Goal: Task Accomplishment & Management: Complete application form

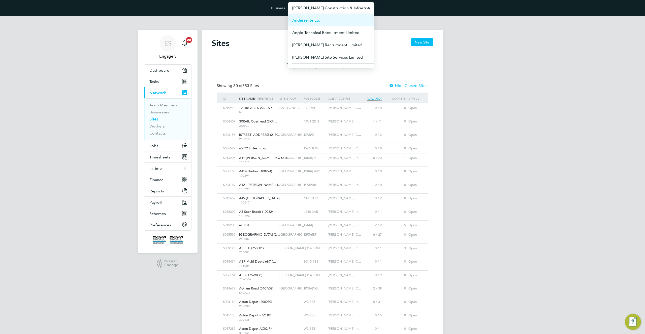
click at [309, 21] on span "Anderselite Ltd" at bounding box center [306, 20] width 28 height 6
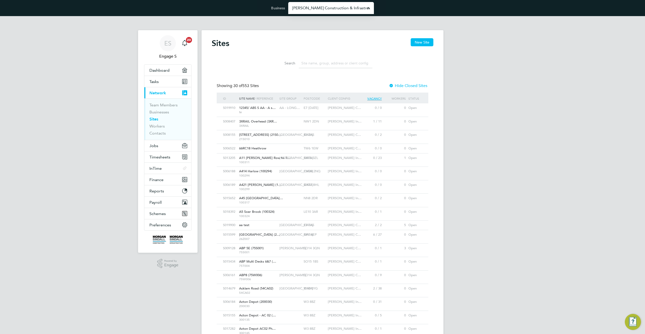
type input "Anderselite Ltd"
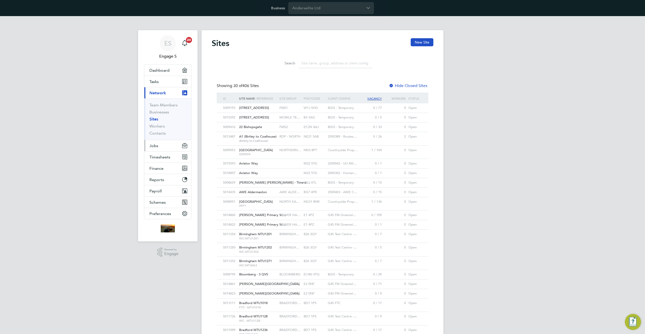
click at [155, 144] on span "Jobs" at bounding box center [153, 146] width 9 height 5
click at [157, 121] on link "Vacancies" at bounding box center [158, 123] width 18 height 5
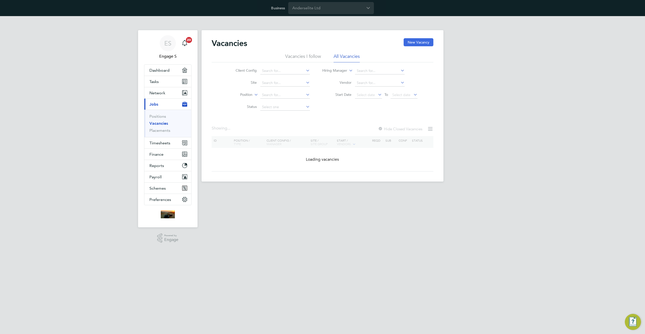
click at [412, 40] on button "New Vacancy" at bounding box center [418, 42] width 30 height 8
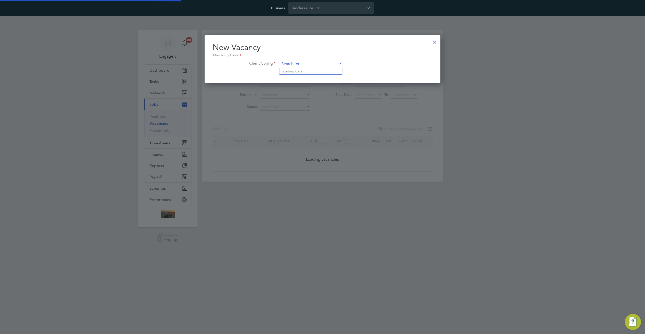
click at [325, 61] on input at bounding box center [311, 64] width 62 height 8
click at [305, 72] on li "BAM Nuttall" at bounding box center [310, 71] width 63 height 7
type input "BAM Nuttall"
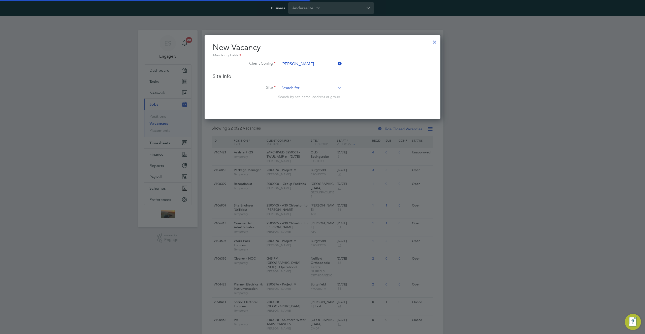
click at [306, 88] on input at bounding box center [311, 89] width 62 height 8
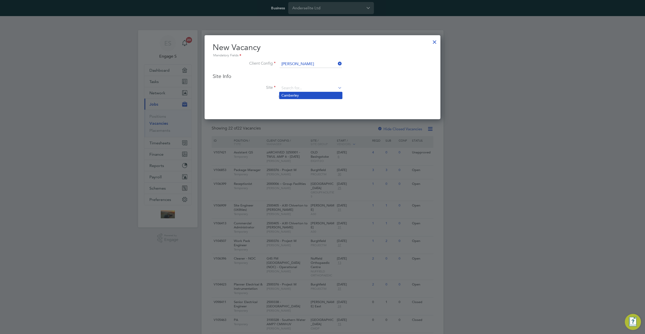
click at [300, 96] on li "Camberley" at bounding box center [310, 95] width 63 height 7
type input "Camberley"
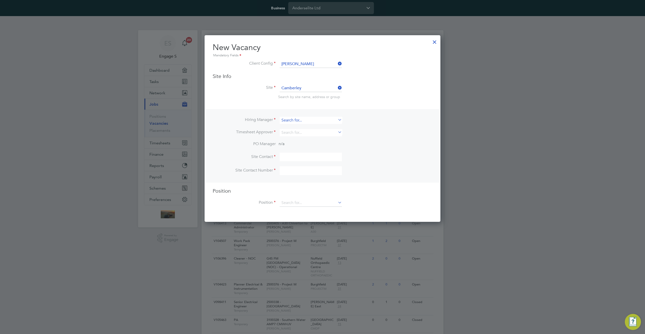
click at [308, 120] on input at bounding box center [311, 120] width 62 height 7
click at [306, 127] on li "Loading data" at bounding box center [310, 127] width 63 height 7
click at [305, 119] on input at bounding box center [311, 120] width 62 height 7
click at [302, 126] on li "Andrew D" at bounding box center [310, 127] width 63 height 7
type input "Andrew D"
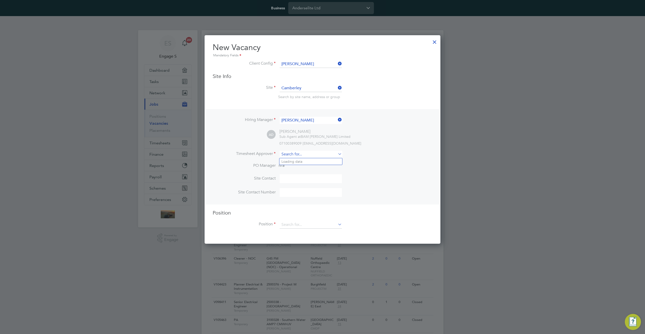
click at [302, 155] on input at bounding box center [311, 154] width 62 height 7
click at [300, 163] on li "Charlie E" at bounding box center [310, 161] width 63 height 7
type input "Charlie E"
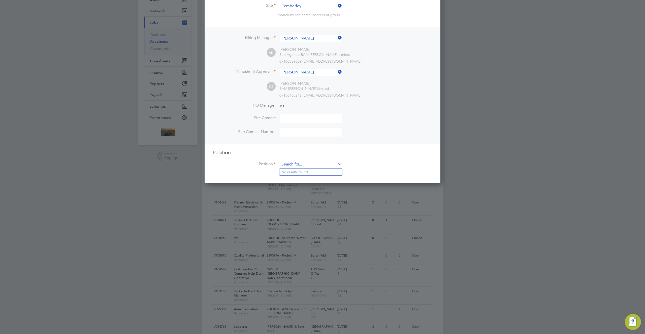
click at [311, 165] on input at bounding box center [311, 165] width 62 height 8
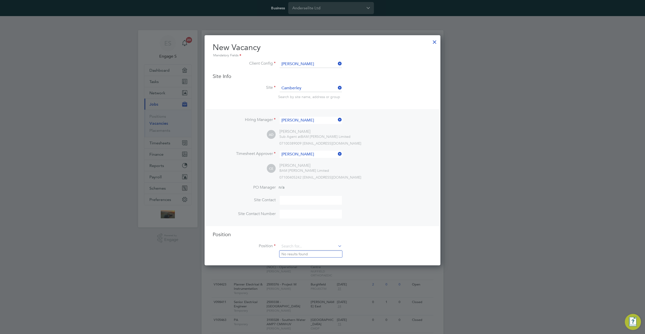
click at [436, 42] on div at bounding box center [434, 40] width 9 height 9
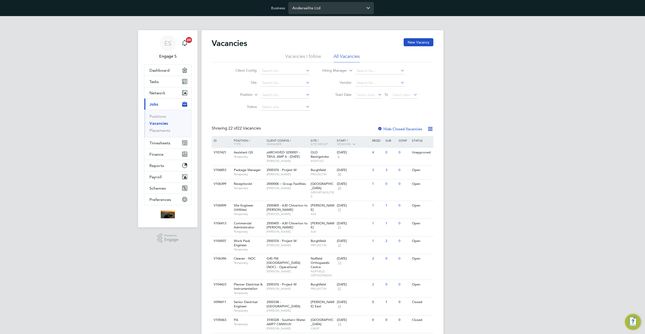
click at [340, 6] on input "Anderselite Ltd" at bounding box center [331, 8] width 86 height 12
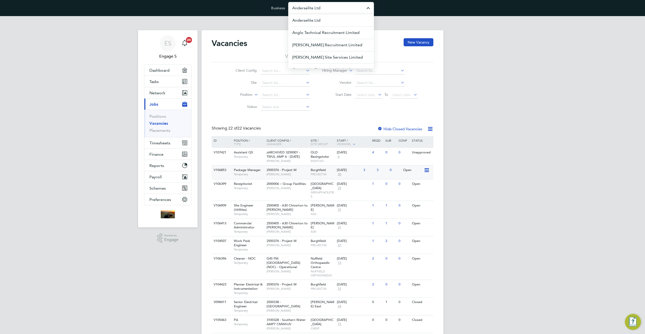
click at [286, 171] on span "2500376 - Project M" at bounding box center [281, 170] width 30 height 4
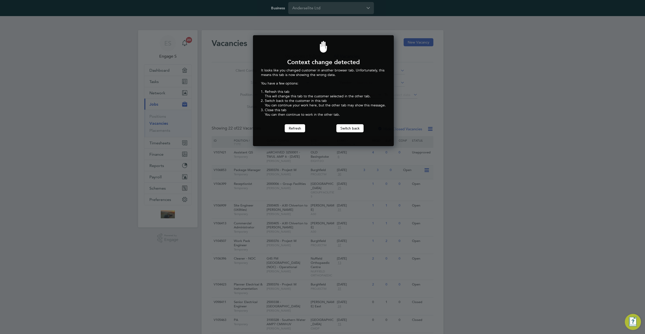
scroll to position [111, 139]
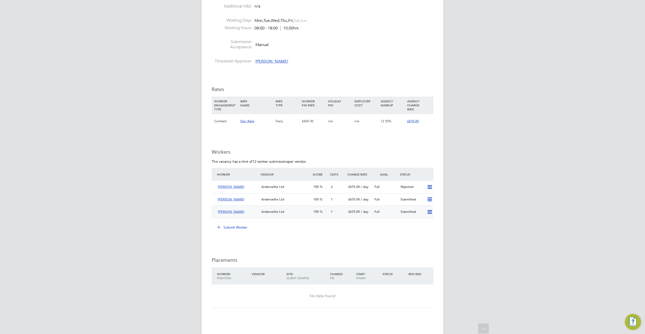
scroll to position [436, 0]
click at [233, 227] on button "Submit Worker" at bounding box center [233, 227] width 38 height 8
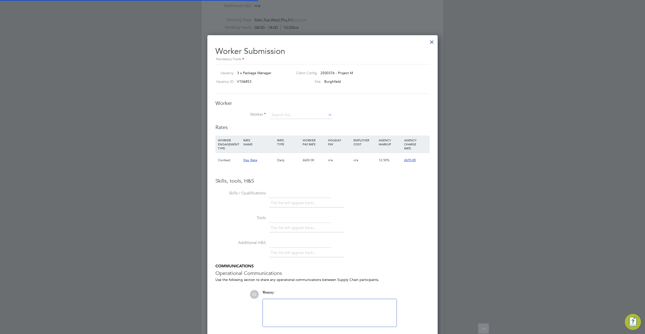
scroll to position [15, 34]
click at [431, 40] on div at bounding box center [431, 40] width 9 height 9
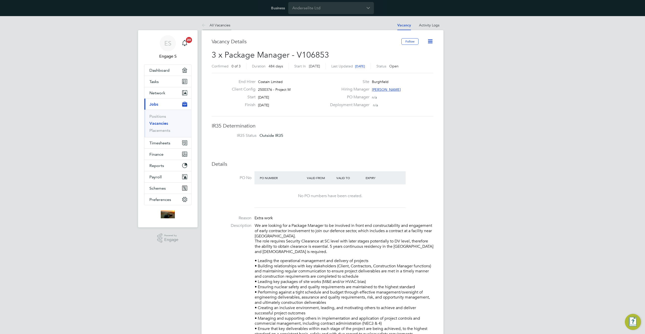
click at [222, 24] on link "All Vacancies" at bounding box center [215, 25] width 29 height 5
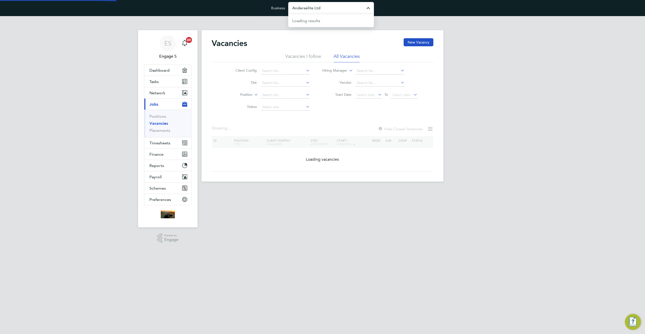
click at [354, 5] on input "Anderselite Ltd" at bounding box center [331, 8] width 86 height 12
click at [337, 33] on span "Anglo Technical Recruitment Limited" at bounding box center [325, 33] width 67 height 6
type input "Anglo Technical Recruitment Limited"
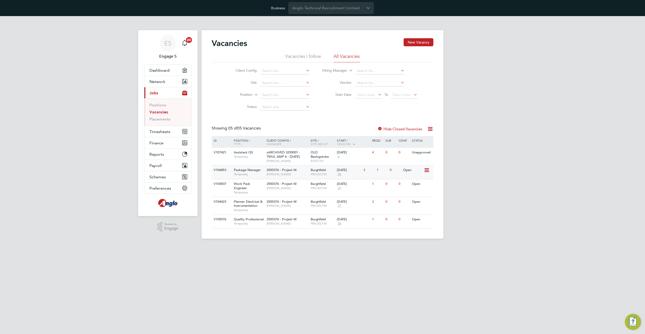
click at [326, 172] on div "Burghfield PROJECTM" at bounding box center [322, 172] width 26 height 13
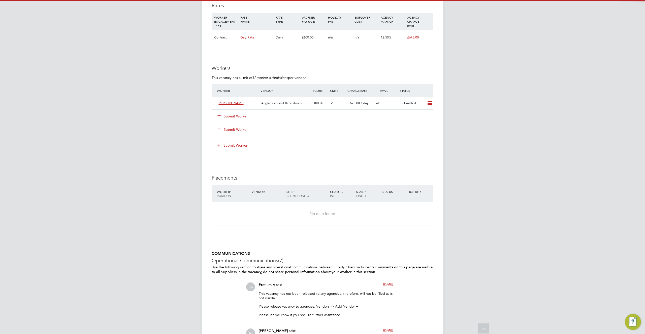
scroll to position [530, 0]
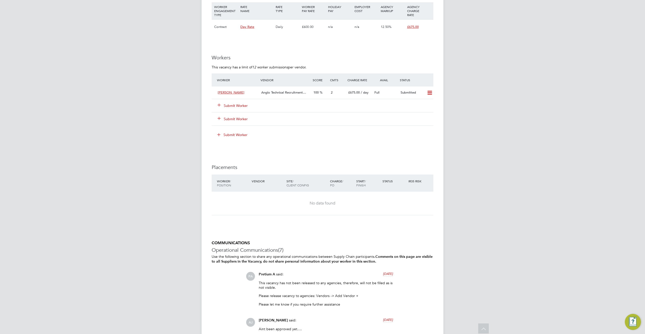
click at [240, 119] on button "Submit Worker" at bounding box center [233, 119] width 30 height 5
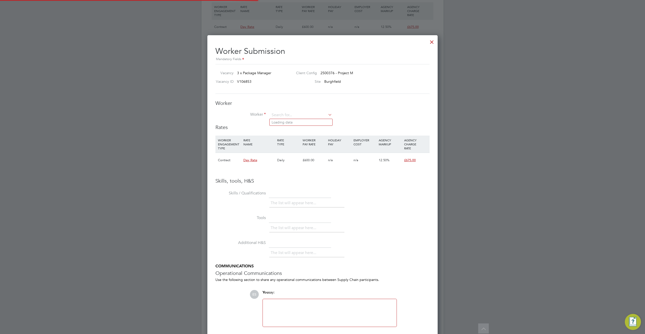
scroll to position [318, 230]
click at [431, 42] on div at bounding box center [431, 40] width 9 height 9
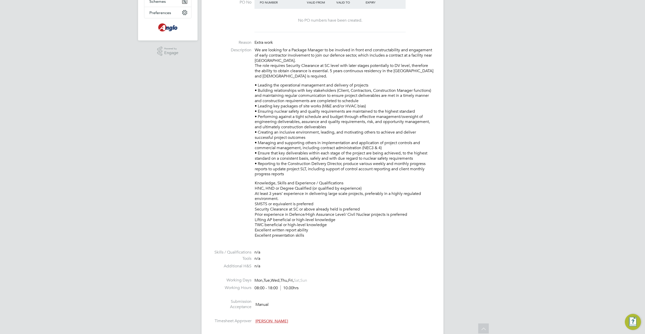
scroll to position [0, 0]
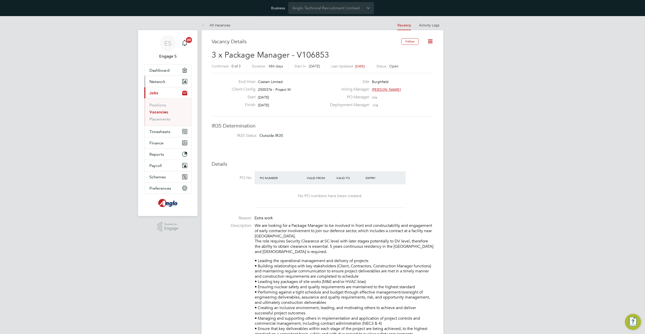
click at [163, 83] on span "Network" at bounding box center [157, 81] width 16 height 5
click at [158, 115] on link "Workers" at bounding box center [156, 115] width 15 height 5
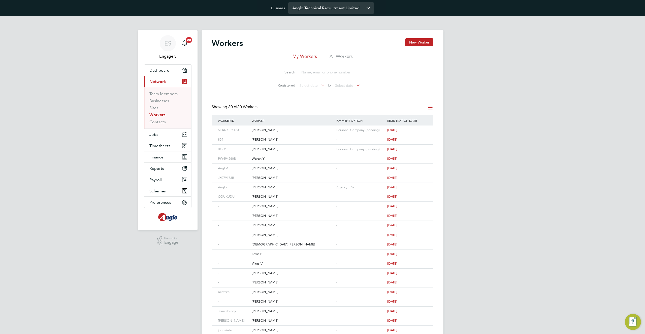
click at [336, 8] on input "Anglo Technical Recruitment Limited" at bounding box center [331, 8] width 86 height 12
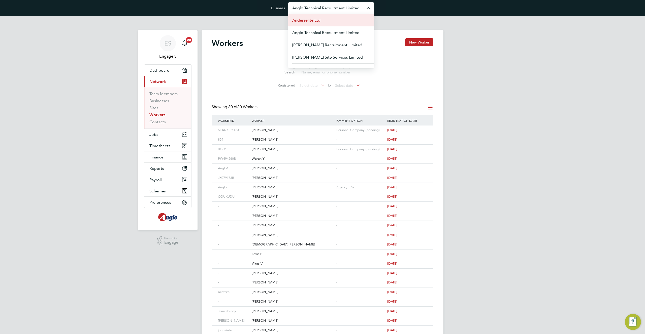
click at [331, 22] on li "Anderselite Ltd" at bounding box center [331, 20] width 86 height 12
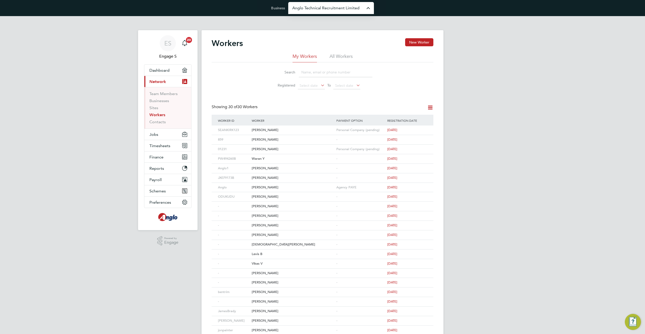
type input "Anderselite Ltd"
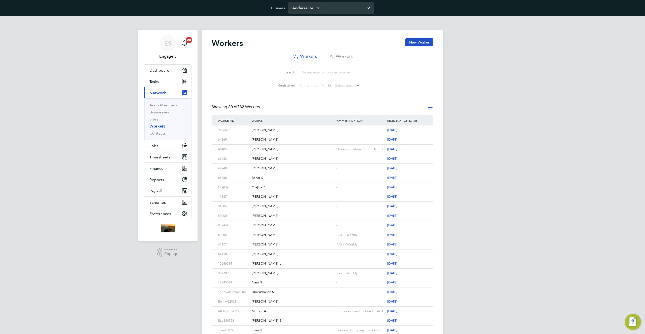
click at [322, 8] on input "Anderselite Ltd" at bounding box center [331, 8] width 86 height 12
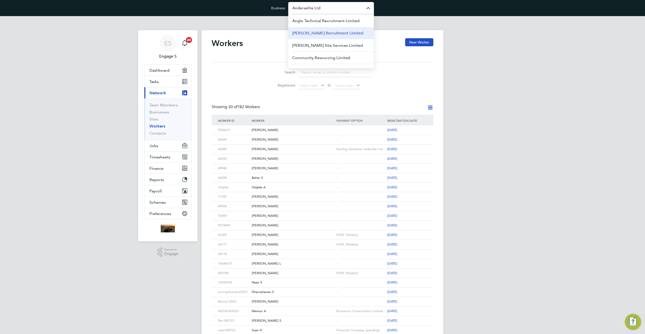
scroll to position [20, 0]
click at [317, 23] on span "[PERSON_NAME] Recruitment Limited" at bounding box center [327, 25] width 71 height 6
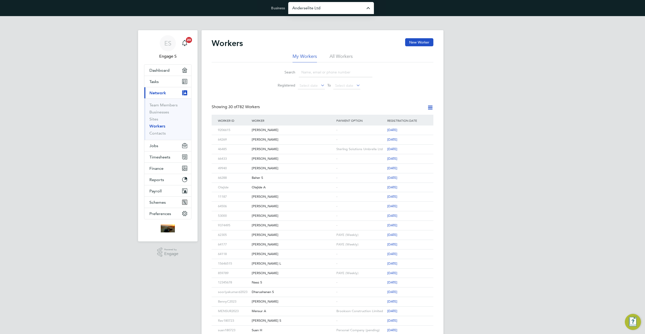
type input "[PERSON_NAME] Recruitment Limited"
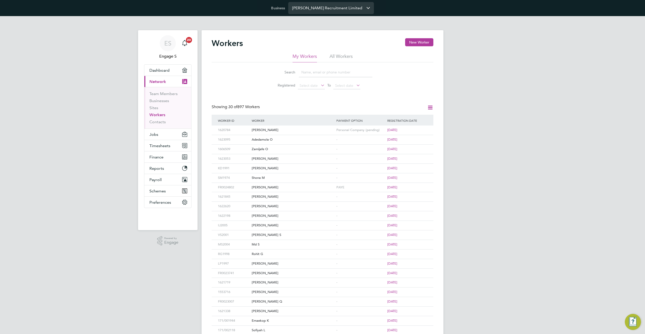
click at [328, 5] on input "[PERSON_NAME] Recruitment Limited" at bounding box center [331, 8] width 86 height 12
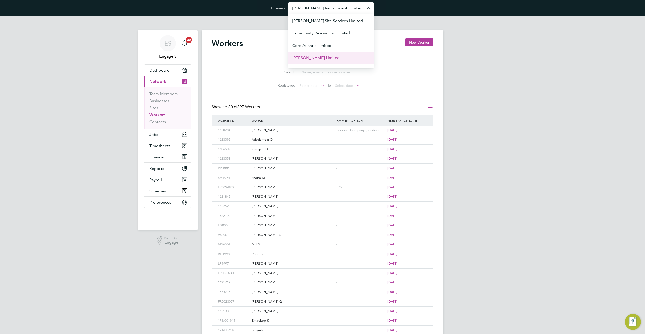
scroll to position [42, 0]
click at [343, 44] on li "Core Atlantic Limited" at bounding box center [331, 40] width 86 height 12
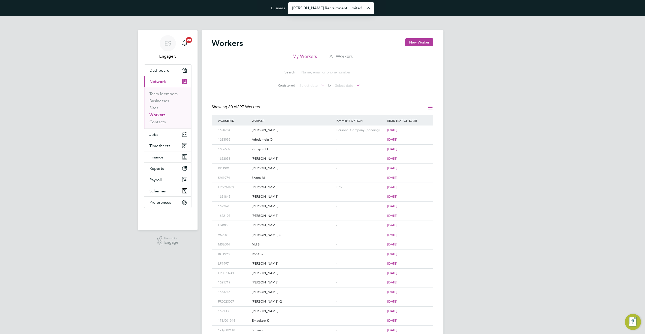
type input "Core Atlantic Limited"
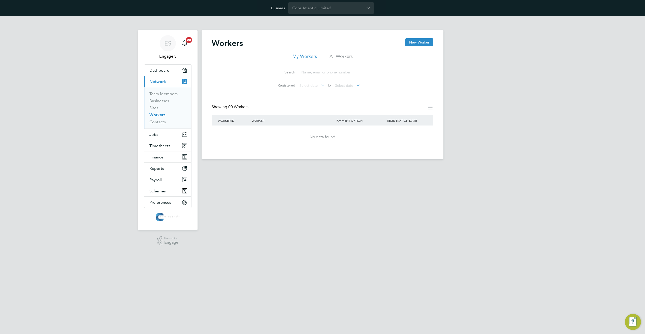
click at [342, 54] on li "All Workers" at bounding box center [340, 57] width 23 height 9
click at [157, 135] on span "Jobs" at bounding box center [153, 134] width 9 height 5
click at [162, 120] on link "Placements" at bounding box center [159, 119] width 21 height 5
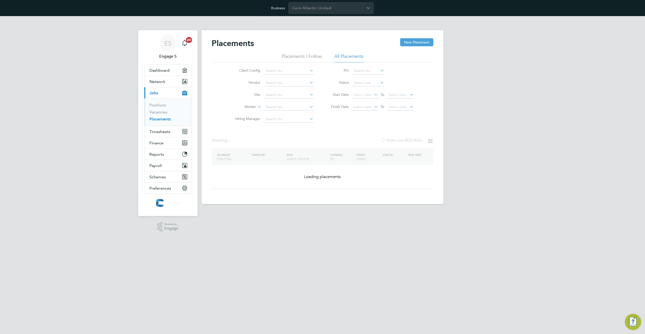
click at [413, 43] on button "New Placement" at bounding box center [416, 42] width 33 height 8
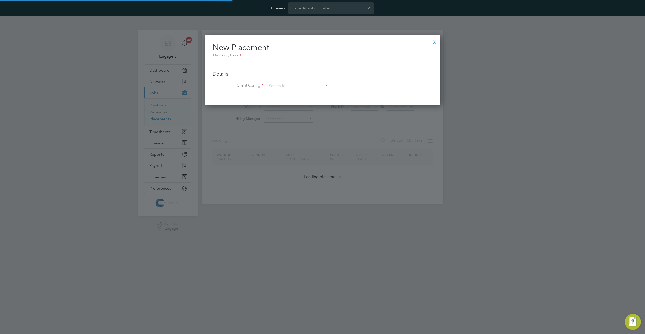
scroll to position [70, 236]
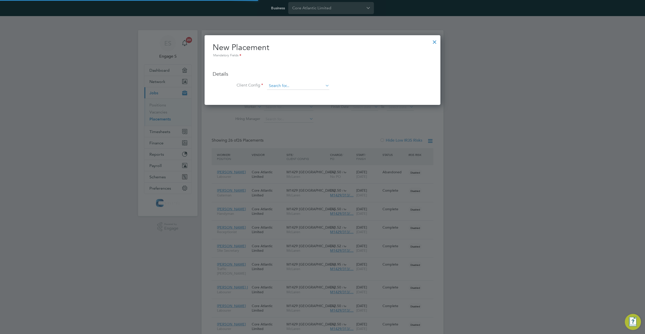
click at [295, 84] on input at bounding box center [298, 86] width 62 height 8
click at [287, 93] on li "McLaren" at bounding box center [298, 93] width 63 height 7
type input "McLaren"
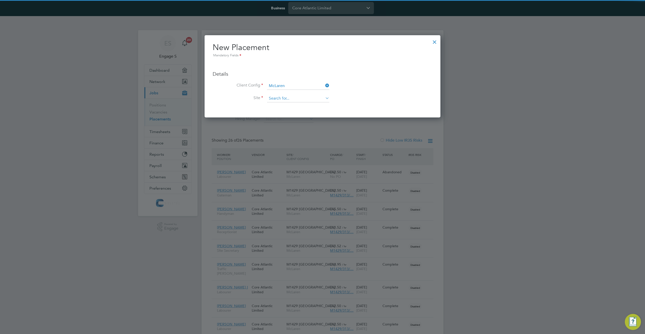
click at [303, 98] on input at bounding box center [298, 99] width 62 height 8
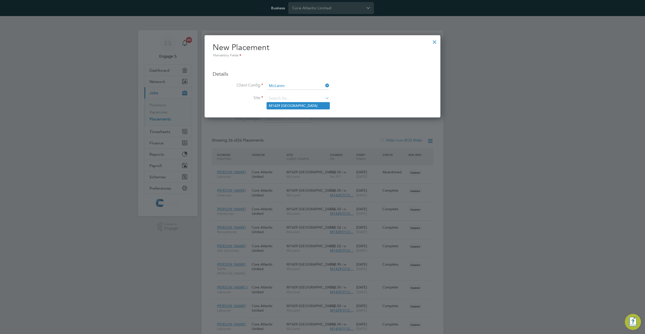
click at [287, 107] on li "M1429 Brighton College" at bounding box center [298, 105] width 63 height 7
type input "M1429 Brighton College"
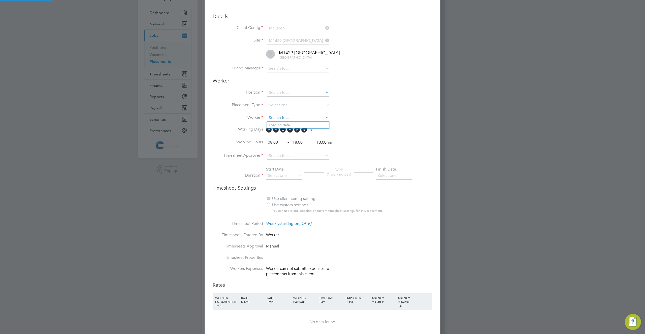
click at [293, 120] on input at bounding box center [298, 118] width 62 height 8
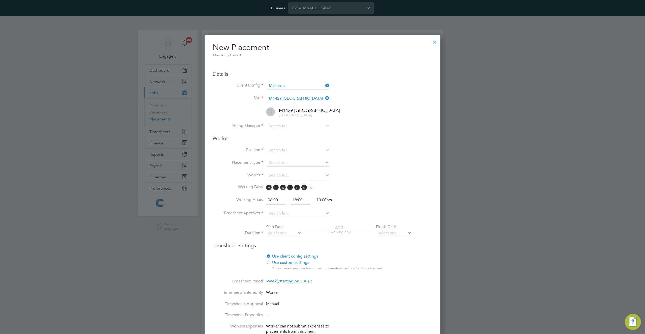
click at [435, 40] on div at bounding box center [434, 40] width 9 height 9
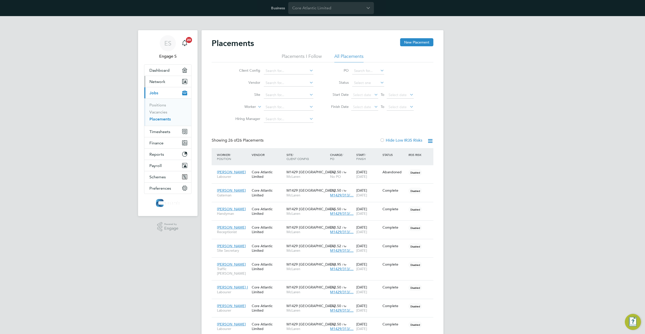
click at [159, 81] on span "Network" at bounding box center [157, 81] width 16 height 5
click at [154, 113] on link "Workers" at bounding box center [156, 115] width 15 height 5
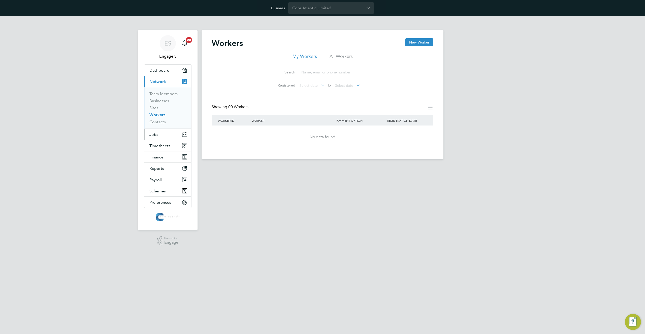
click at [152, 134] on span "Jobs" at bounding box center [153, 134] width 9 height 5
click at [156, 112] on link "Vacancies" at bounding box center [158, 112] width 18 height 5
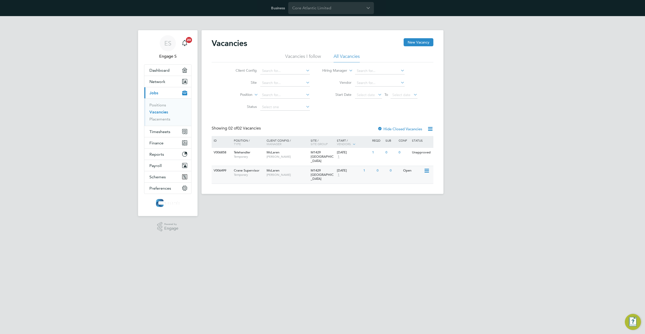
click at [278, 172] on span "McLaren" at bounding box center [272, 170] width 13 height 4
click at [166, 83] on button "Network" at bounding box center [167, 81] width 47 height 11
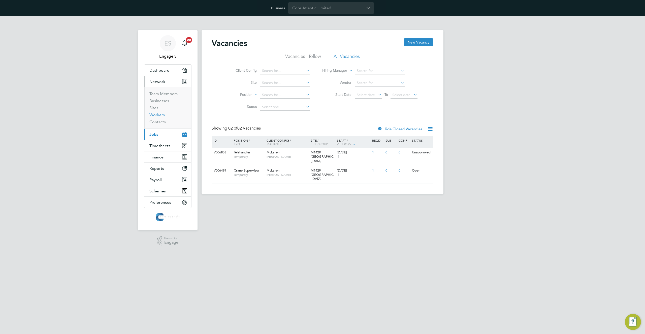
click at [156, 116] on link "Workers" at bounding box center [156, 115] width 15 height 5
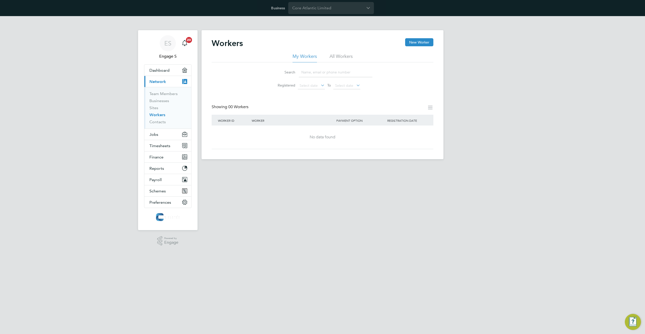
click at [342, 58] on li "All Workers" at bounding box center [340, 57] width 23 height 9
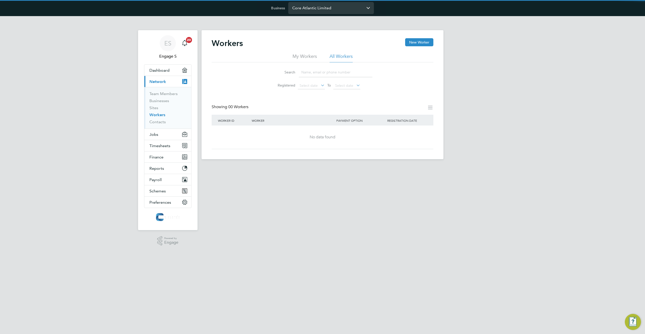
click at [348, 4] on input "Core Atlantic Limited" at bounding box center [331, 8] width 86 height 12
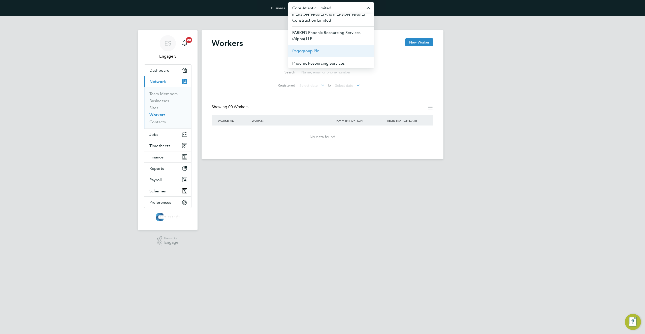
click at [336, 45] on li "Pagegroup Plc" at bounding box center [331, 51] width 86 height 12
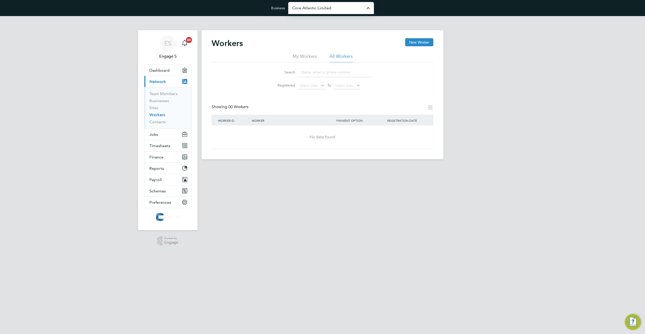
type input "Pagegroup Plc"
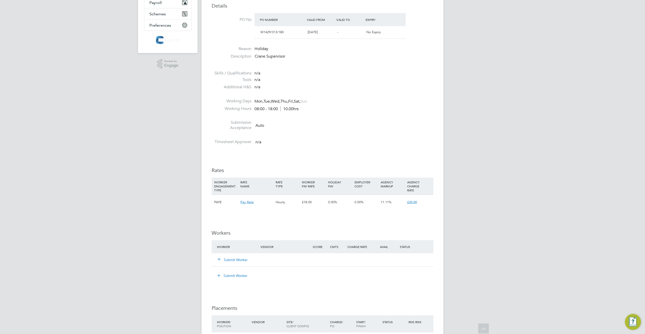
click at [238, 260] on button "Submit Worker" at bounding box center [233, 260] width 30 height 5
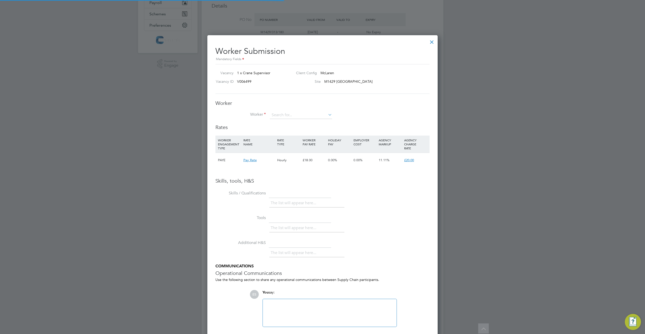
scroll to position [318, 230]
click at [427, 37] on div at bounding box center [431, 40] width 9 height 9
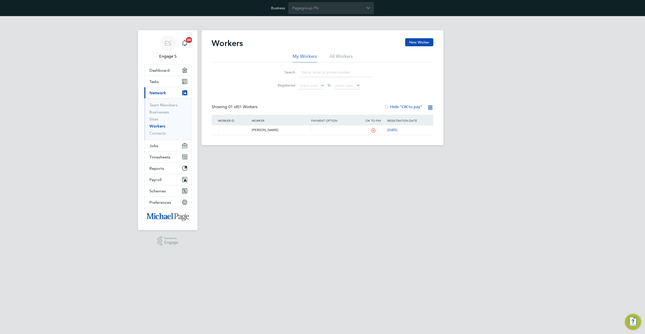
click at [334, 61] on li "All Workers" at bounding box center [340, 57] width 23 height 9
click at [419, 130] on div "- [PERSON_NAME] - [DATE]" at bounding box center [323, 130] width 222 height 9
click at [422, 130] on icon at bounding box center [422, 130] width 5 height 6
click at [420, 131] on icon at bounding box center [422, 130] width 5 height 6
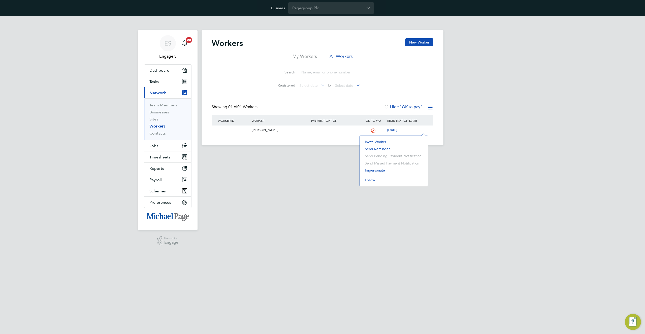
click at [302, 153] on html "Business Pagegroup Plc ES Engage S Notifications 20 Applications: Dashboard Tas…" at bounding box center [322, 76] width 645 height 153
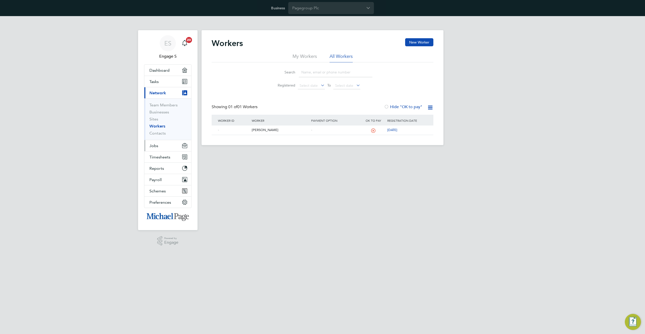
click at [159, 147] on button "Jobs" at bounding box center [167, 145] width 47 height 11
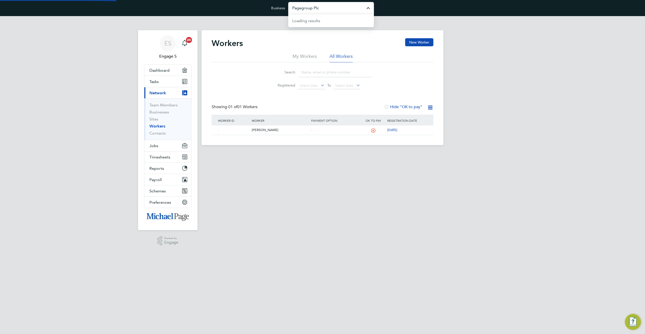
click at [338, 9] on input "Pagegroup Plc" at bounding box center [331, 8] width 86 height 12
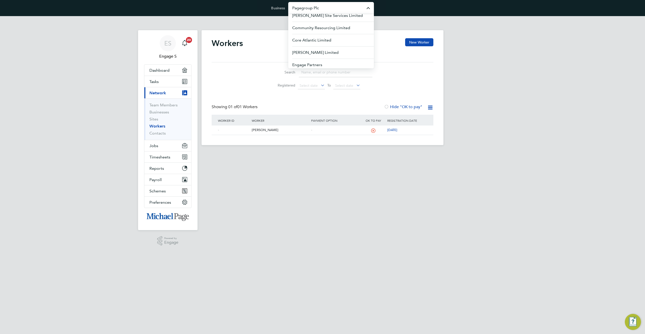
scroll to position [93, 0]
click at [329, 42] on span "[PERSON_NAME] [PERSON_NAME] Consulting Limited" at bounding box center [331, 48] width 78 height 12
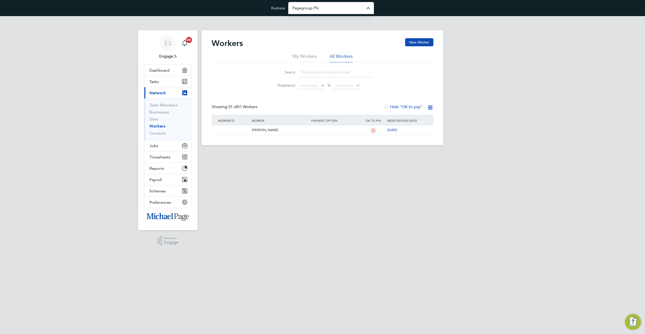
type input "[PERSON_NAME] [PERSON_NAME] Consulting Limited"
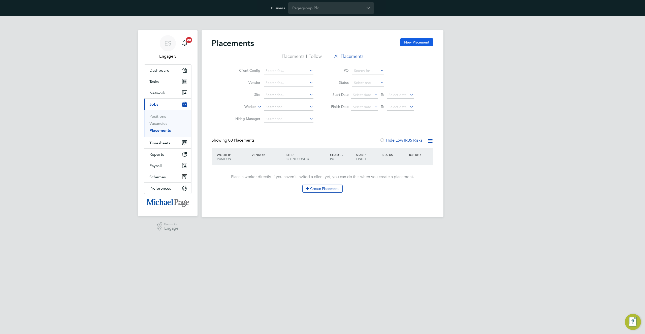
click at [414, 42] on button "New Placement" at bounding box center [416, 42] width 33 height 8
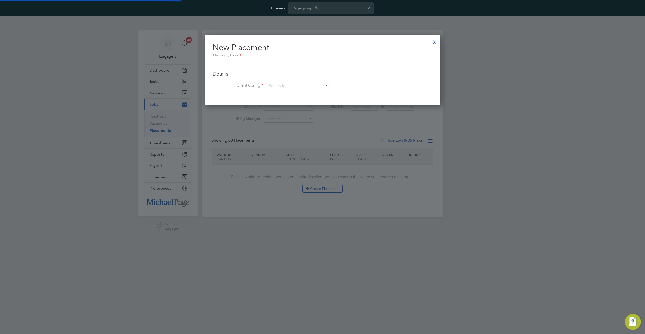
scroll to position [70, 236]
click at [304, 85] on input at bounding box center [298, 86] width 62 height 8
click at [296, 93] on li "test 33" at bounding box center [298, 93] width 63 height 7
type input "test 33"
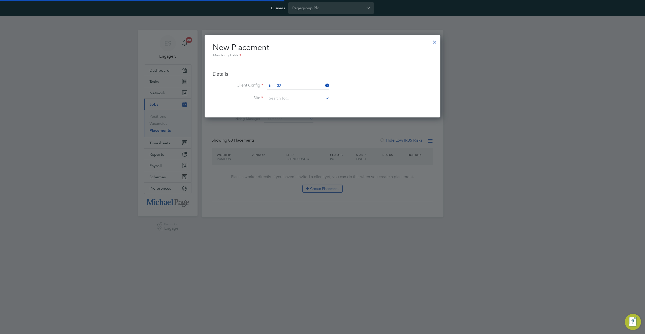
scroll to position [82, 236]
click at [293, 100] on input at bounding box center [298, 99] width 62 height 8
click at [290, 104] on li "No results found" at bounding box center [298, 105] width 63 height 7
click at [433, 42] on div at bounding box center [434, 40] width 9 height 9
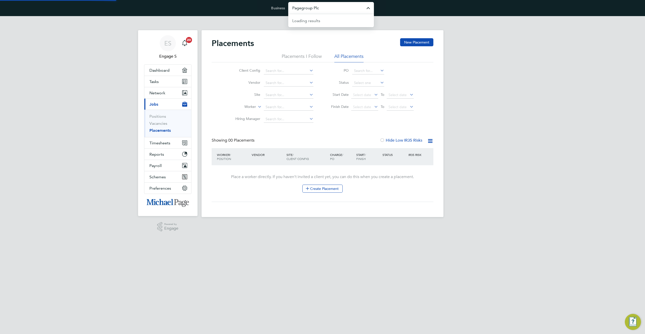
click at [323, 8] on input "Pagegroup Plc" at bounding box center [331, 8] width 86 height 12
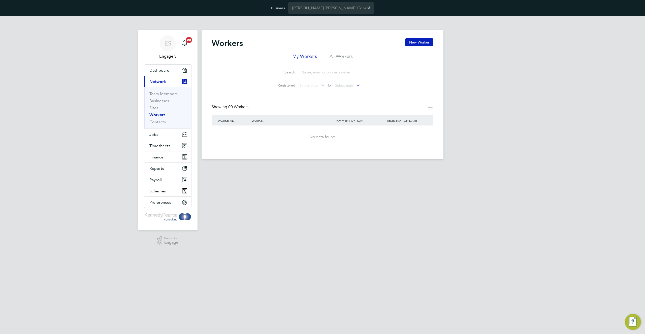
click at [342, 53] on li "All Workers" at bounding box center [340, 57] width 23 height 9
click at [158, 135] on span "Jobs" at bounding box center [153, 134] width 9 height 5
click at [341, 11] on input "Kennedy Pearce Consulting Limited" at bounding box center [331, 8] width 86 height 12
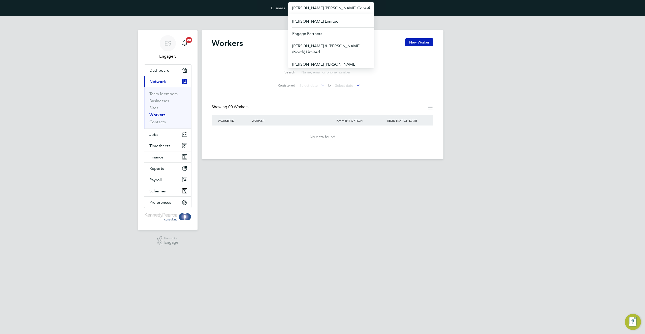
scroll to position [163, 0]
click at [336, 23] on li "Network Rgb Limited" at bounding box center [331, 29] width 86 height 12
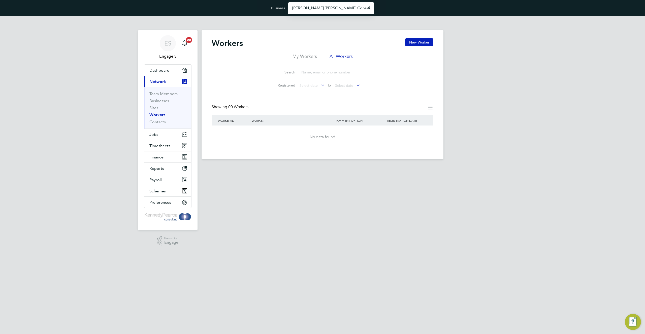
type input "Network Rgb Limited"
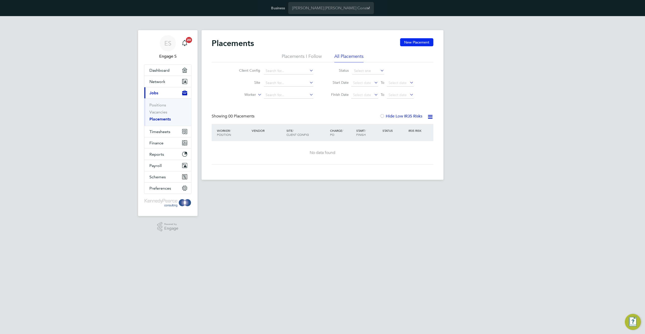
click at [416, 43] on button "New Placement" at bounding box center [416, 42] width 33 height 8
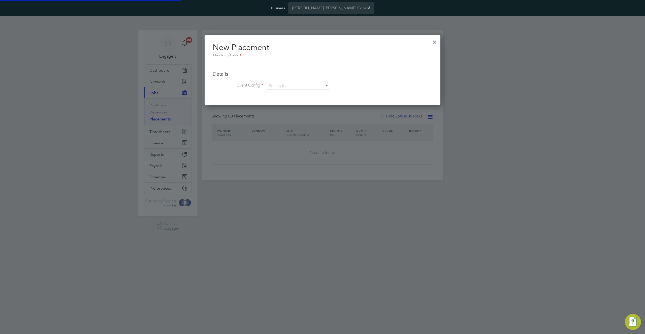
scroll to position [70, 236]
click at [323, 84] on input at bounding box center [298, 86] width 62 height 8
click at [434, 43] on div at bounding box center [434, 40] width 9 height 9
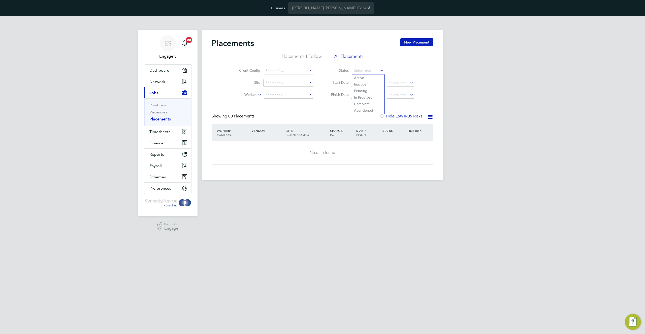
click at [284, 83] on li "Site" at bounding box center [272, 83] width 95 height 12
click at [157, 113] on link "Vacancies" at bounding box center [158, 112] width 18 height 5
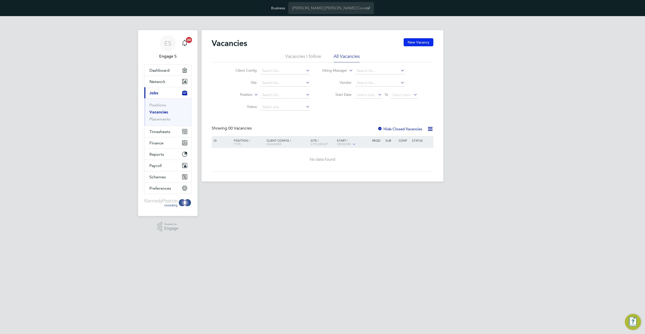
click at [427, 39] on button "New Vacancy" at bounding box center [418, 42] width 30 height 8
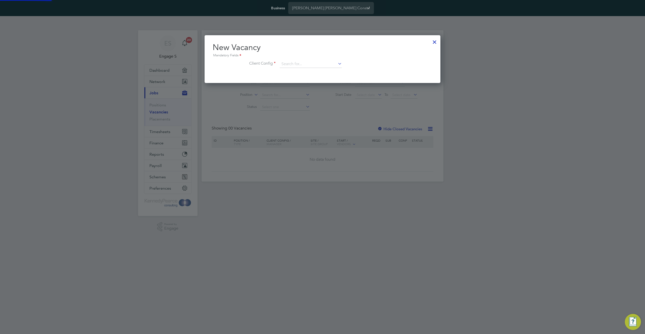
scroll to position [48, 236]
click at [310, 65] on input at bounding box center [311, 64] width 62 height 8
drag, startPoint x: 303, startPoint y: 74, endPoint x: 344, endPoint y: 44, distance: 50.1
click at [304, 74] on li "No results found" at bounding box center [310, 71] width 63 height 7
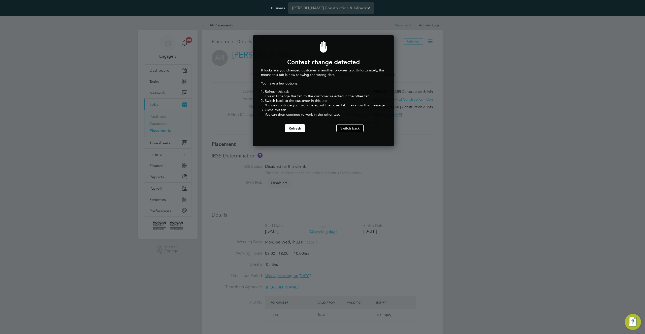
click at [351, 128] on button "Switch back" at bounding box center [349, 128] width 27 height 8
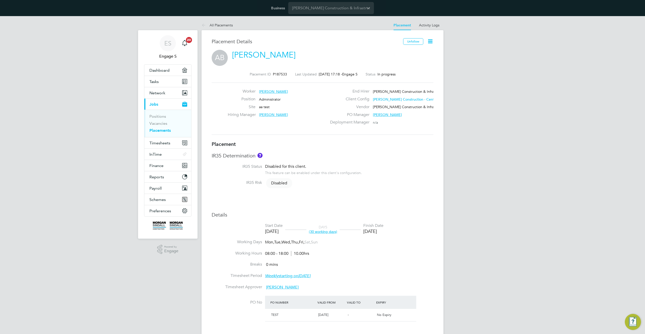
click at [157, 131] on link "Placements" at bounding box center [159, 130] width 21 height 5
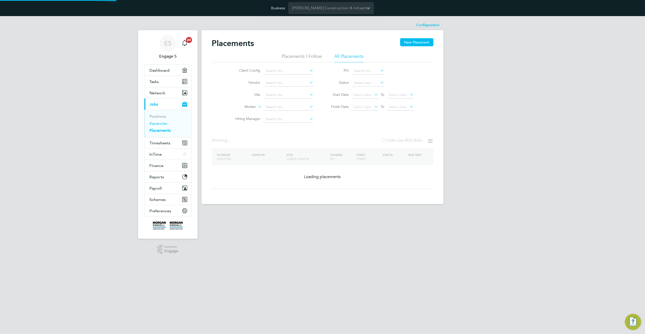
click at [160, 124] on link "Vacancies" at bounding box center [158, 123] width 18 height 5
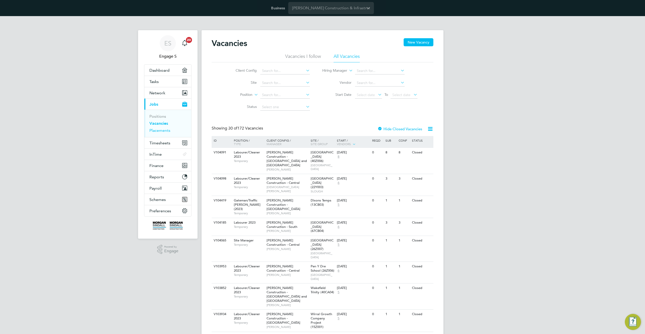
click at [159, 131] on link "Placements" at bounding box center [159, 130] width 21 height 5
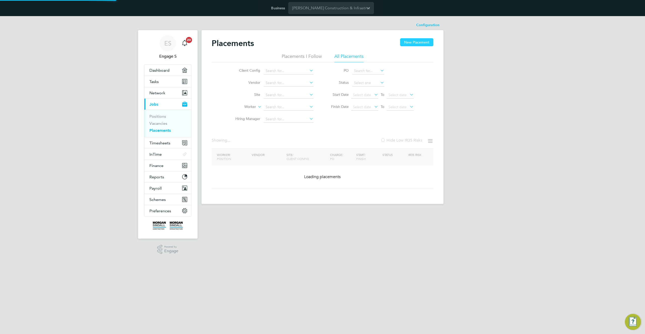
click at [405, 40] on button "New Placement" at bounding box center [416, 42] width 33 height 8
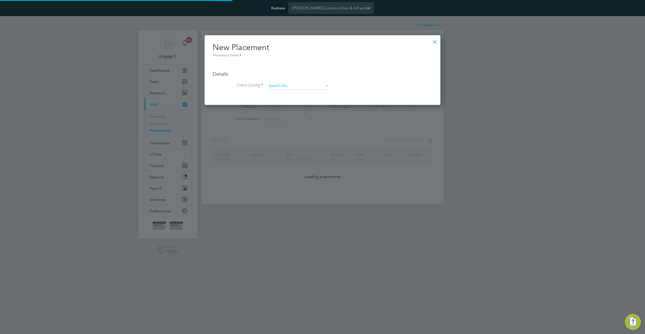
click at [307, 88] on input at bounding box center [298, 86] width 62 height 8
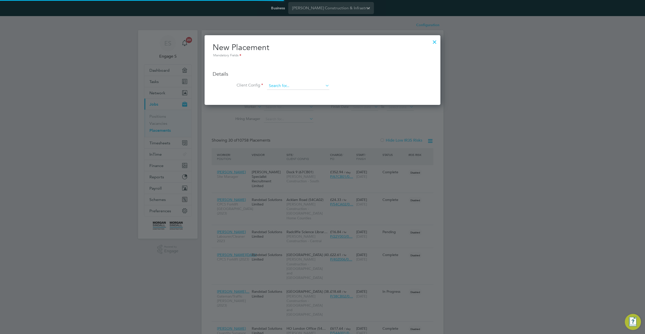
scroll to position [3, 3]
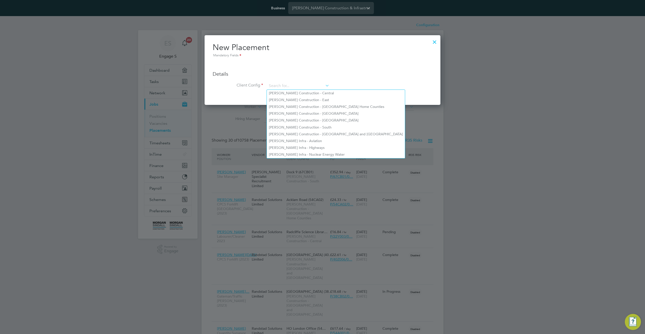
click at [301, 98] on li "Morgan Sindall Construction - East" at bounding box center [336, 100] width 138 height 7
type input "Morgan Sindall Construction - East"
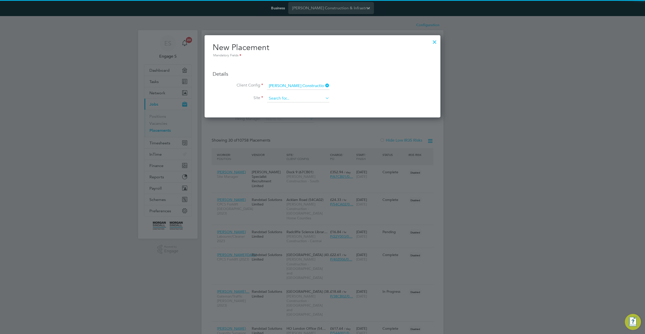
click at [300, 101] on input at bounding box center [298, 99] width 62 height 8
click at [295, 123] on li "Building 26 Jon Innes Centre (52K007)" at bounding box center [316, 126] width 99 height 7
type input "Building 26 Jon Innes Centre (52K007)"
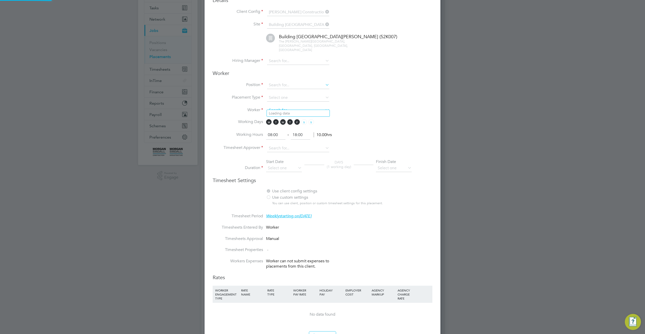
click at [296, 107] on input at bounding box center [298, 111] width 62 height 8
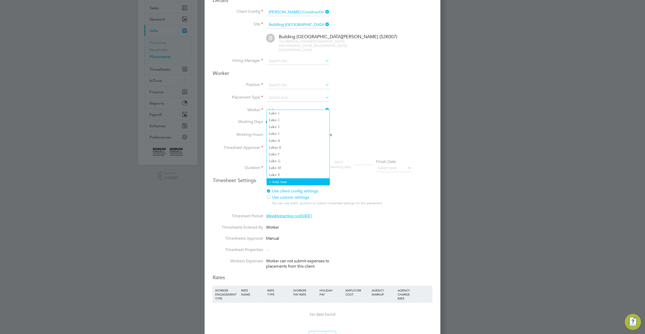
type input "luk"
click at [293, 179] on li "+ Add new" at bounding box center [298, 182] width 63 height 7
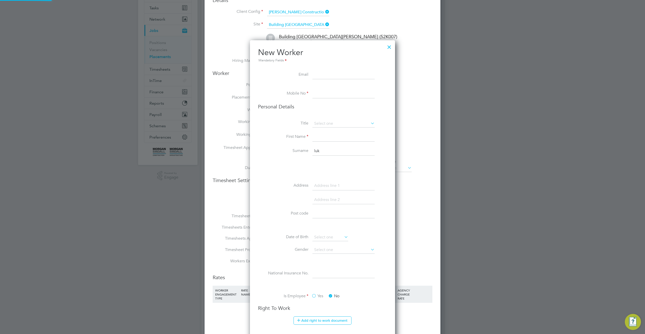
click at [391, 44] on div at bounding box center [389, 45] width 9 height 9
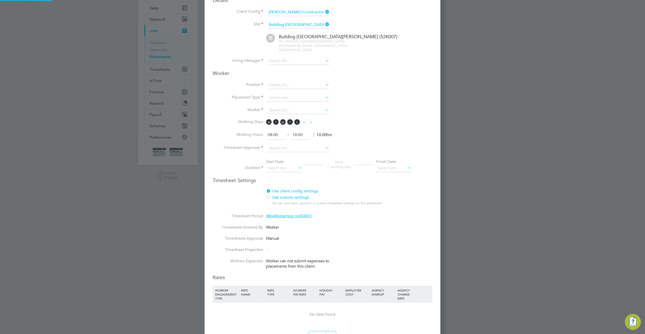
click at [390, 48] on div "Building 26 Jon Innes Centre (52K007) The John Innes Centre, Norwich Research P…" at bounding box center [328, 43] width 207 height 19
click at [387, 24] on li "Site Building 26 Jon Innes Centre (52K007)" at bounding box center [323, 27] width 220 height 13
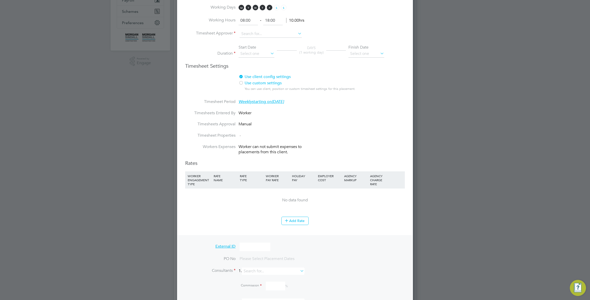
scroll to position [196, 0]
